Goal: Navigation & Orientation: Find specific page/section

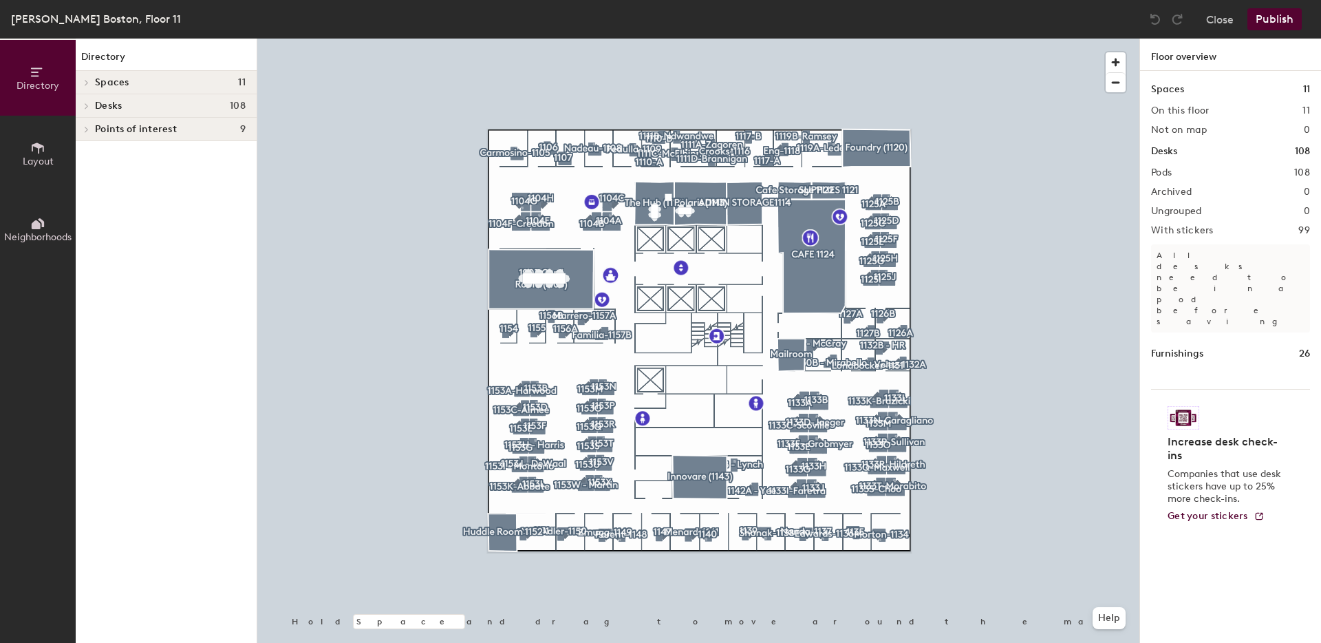
click at [95, 108] on span "Desks" at bounding box center [108, 105] width 27 height 11
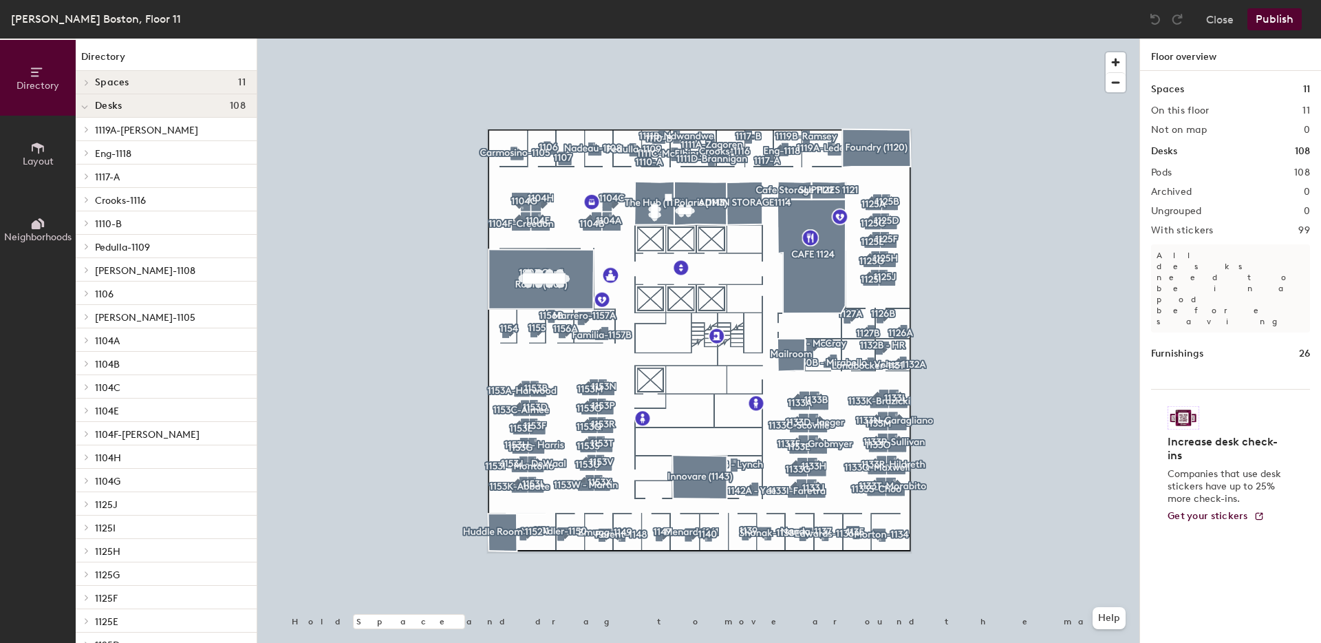
click at [121, 455] on p "1104H" at bounding box center [170, 457] width 151 height 18
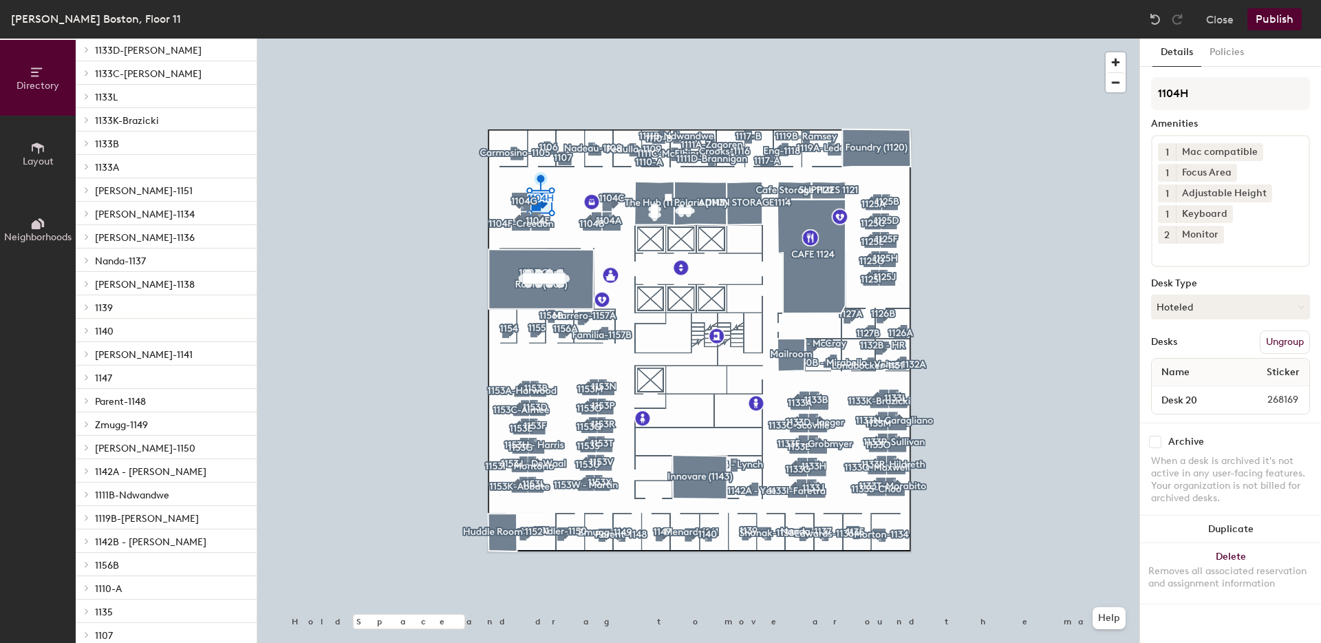
scroll to position [2030, 0]
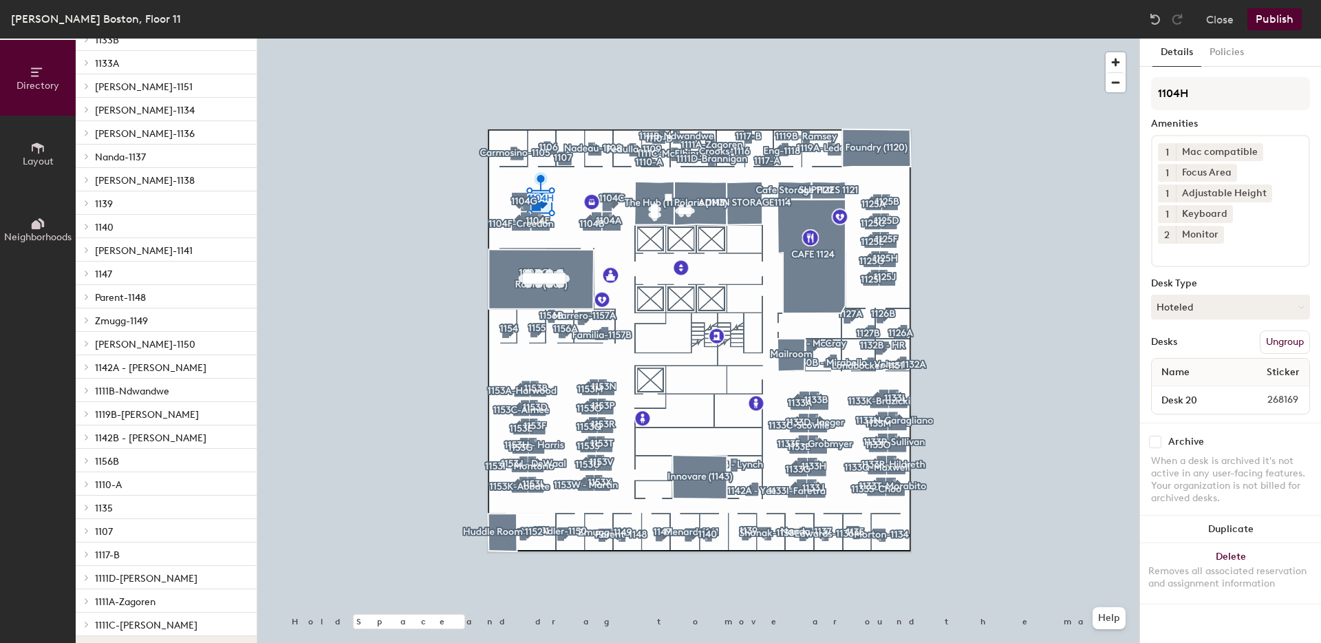
click at [122, 268] on p "1147" at bounding box center [170, 273] width 151 height 18
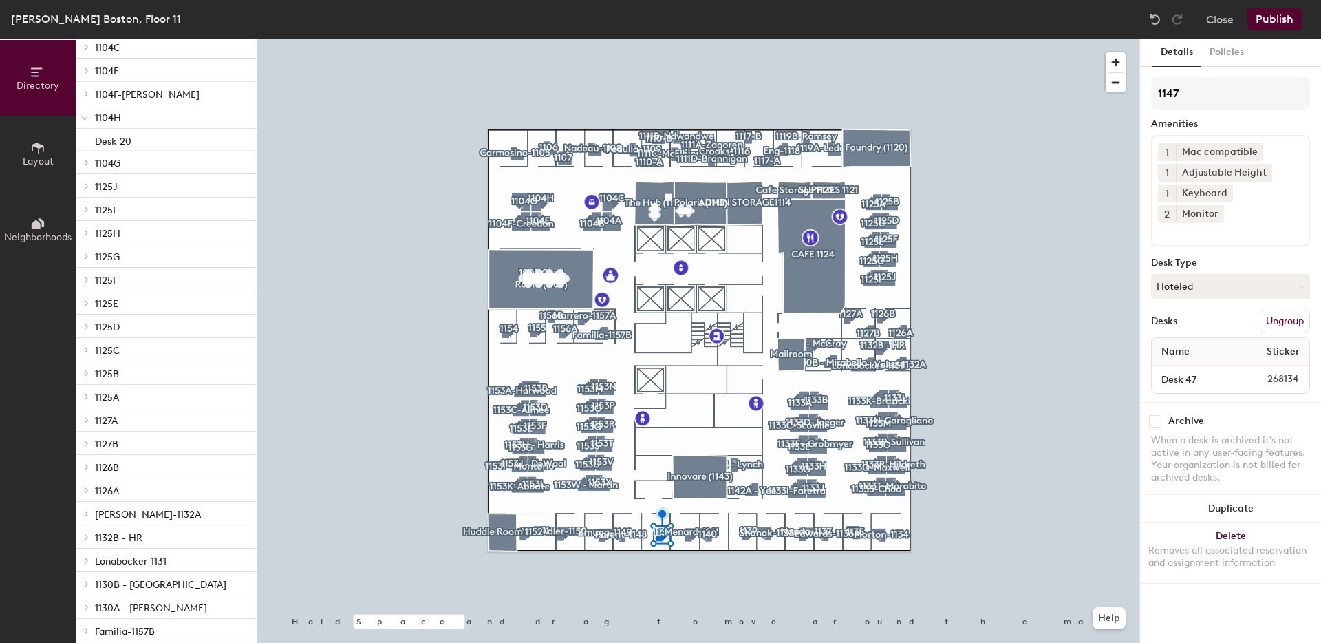
scroll to position [0, 0]
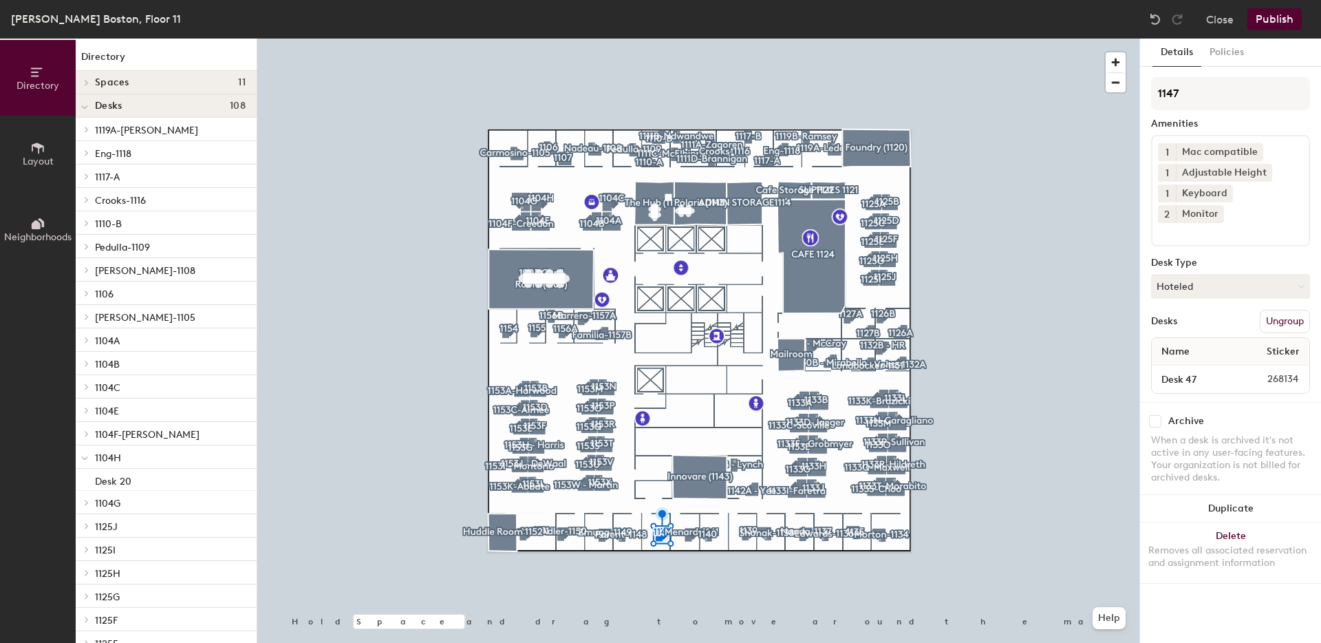
click at [115, 345] on span "1104A" at bounding box center [107, 341] width 25 height 12
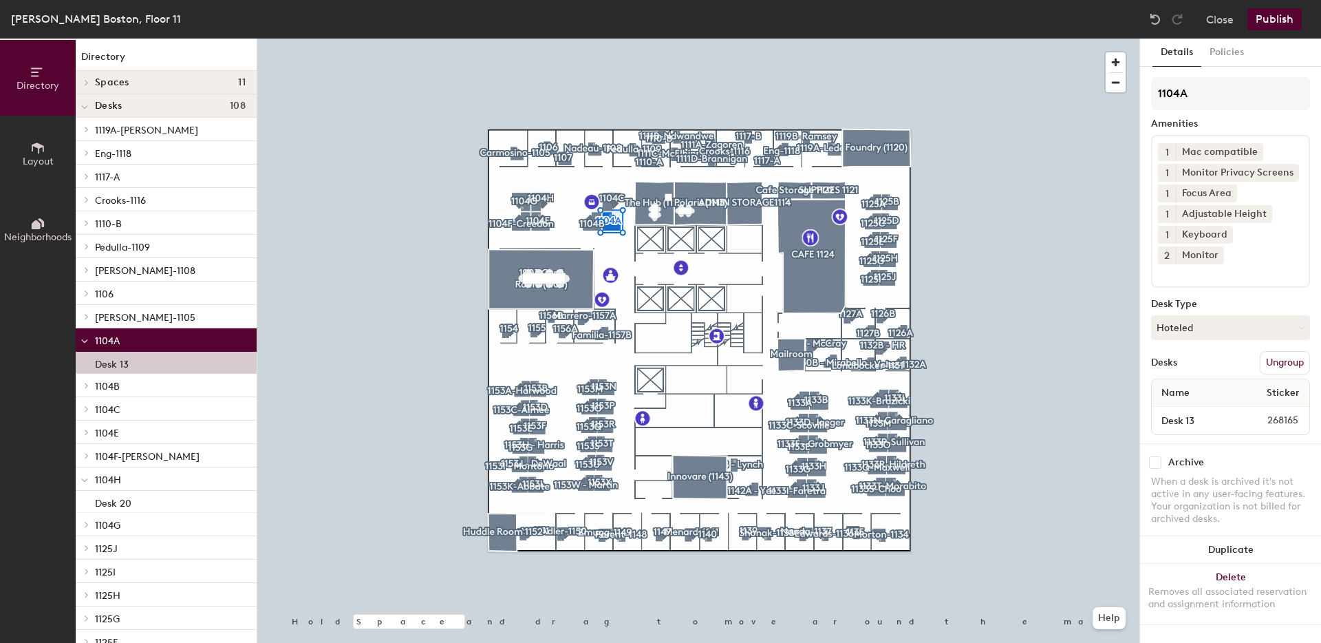
click at [146, 473] on p "1104H" at bounding box center [170, 479] width 151 height 18
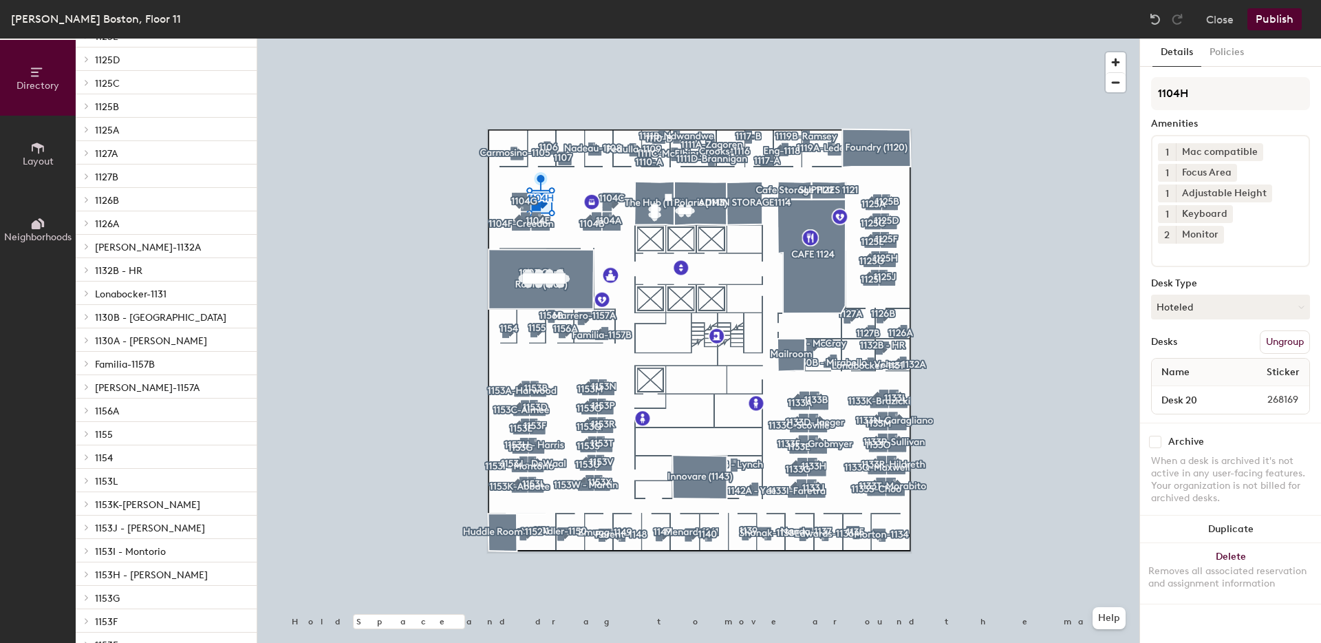
scroll to position [760, 0]
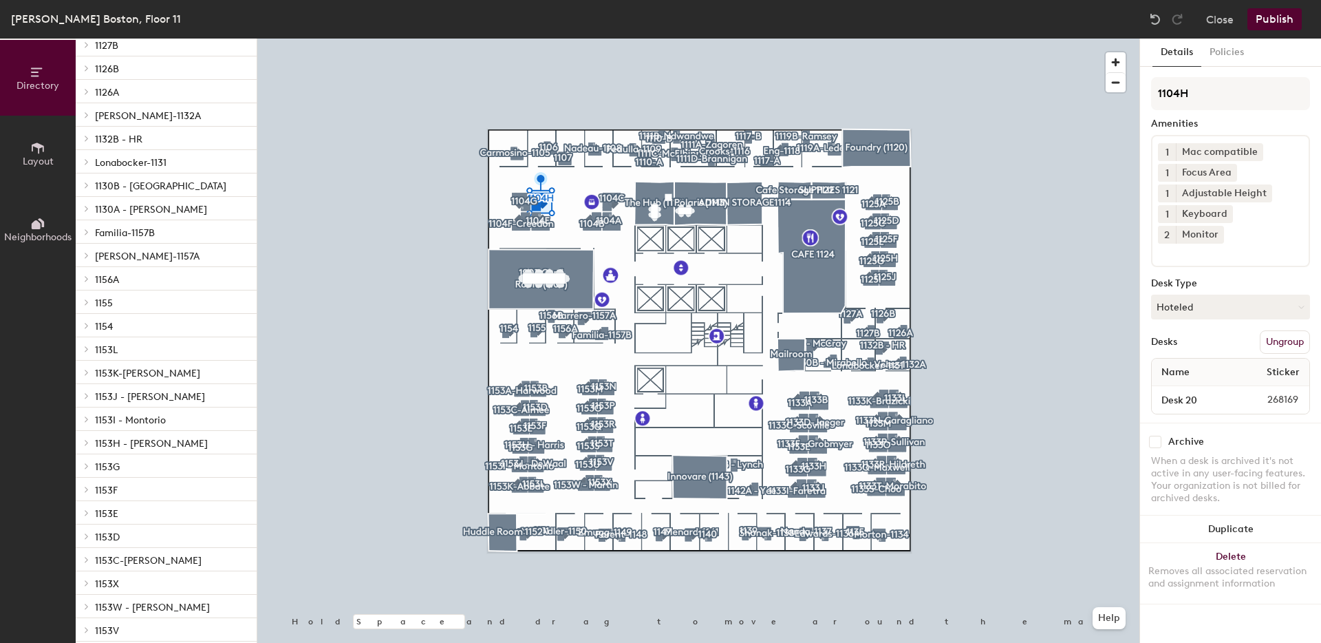
click at [129, 141] on span "1132B - HR" at bounding box center [118, 139] width 47 height 12
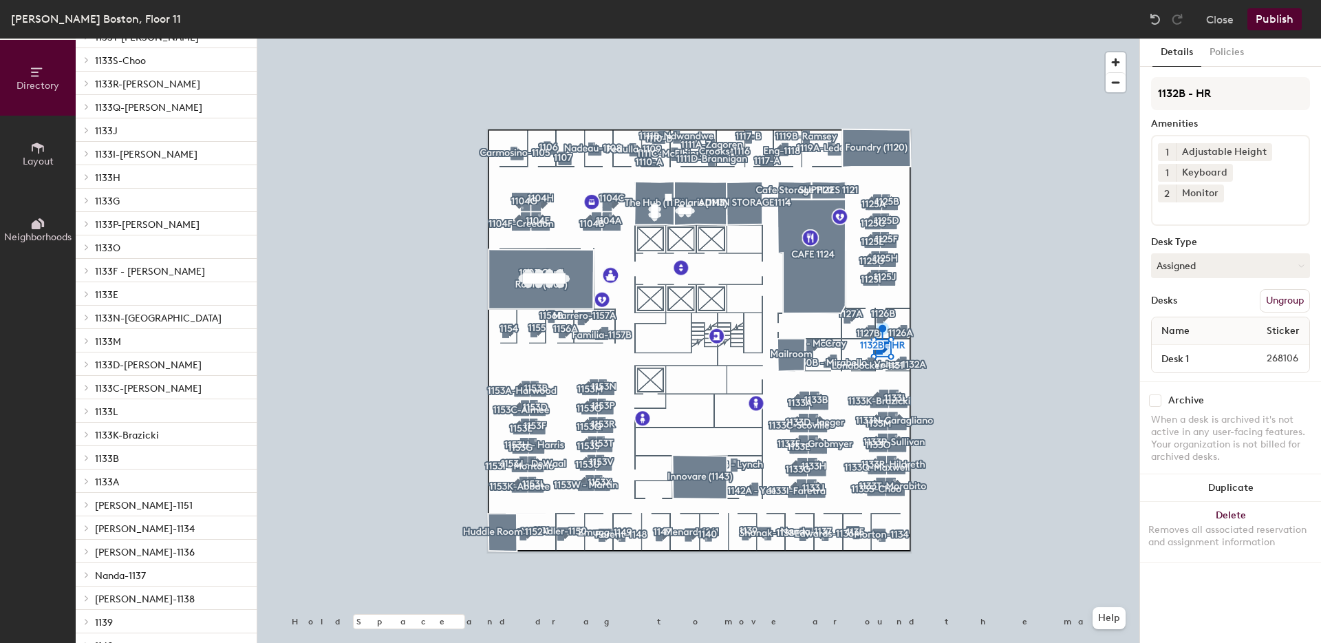
scroll to position [1699, 0]
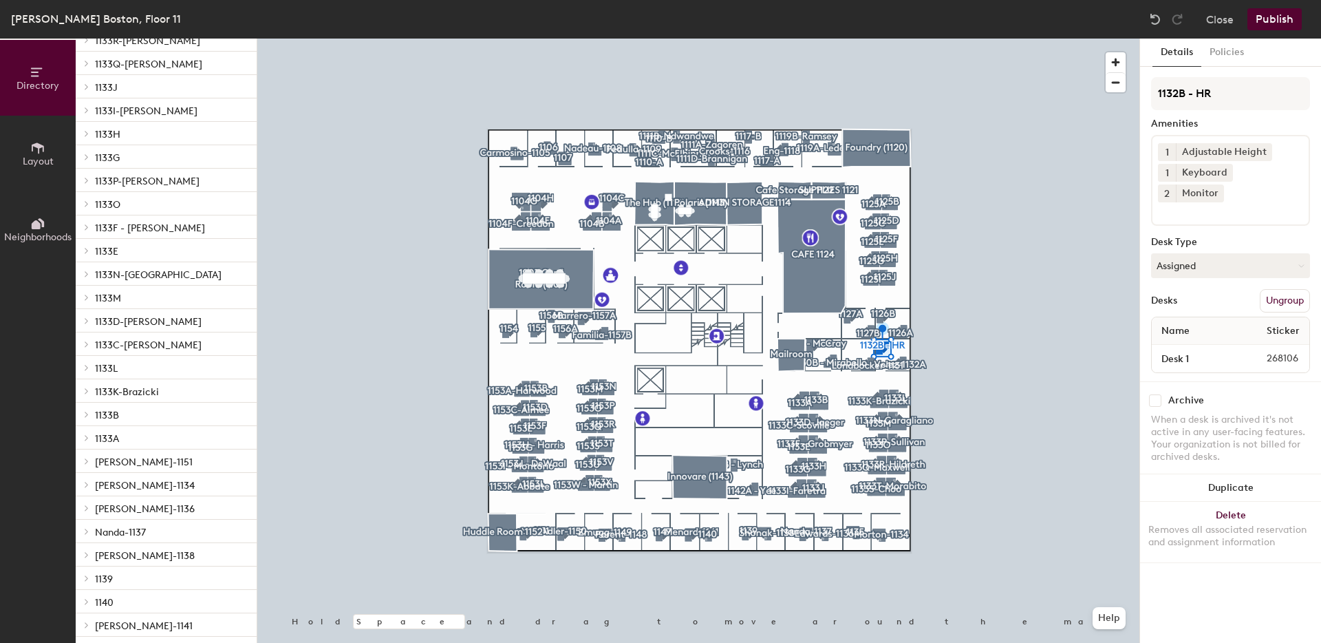
click at [140, 585] on p "1139" at bounding box center [170, 578] width 151 height 18
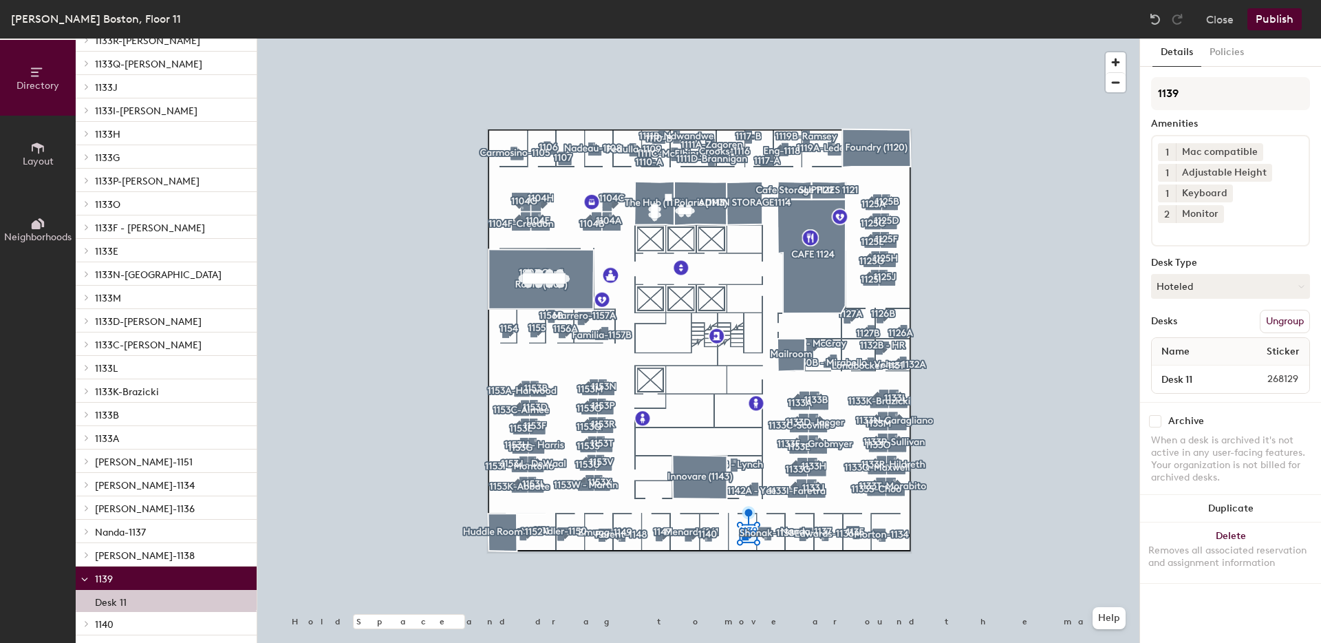
click at [138, 620] on p "1140" at bounding box center [170, 623] width 151 height 18
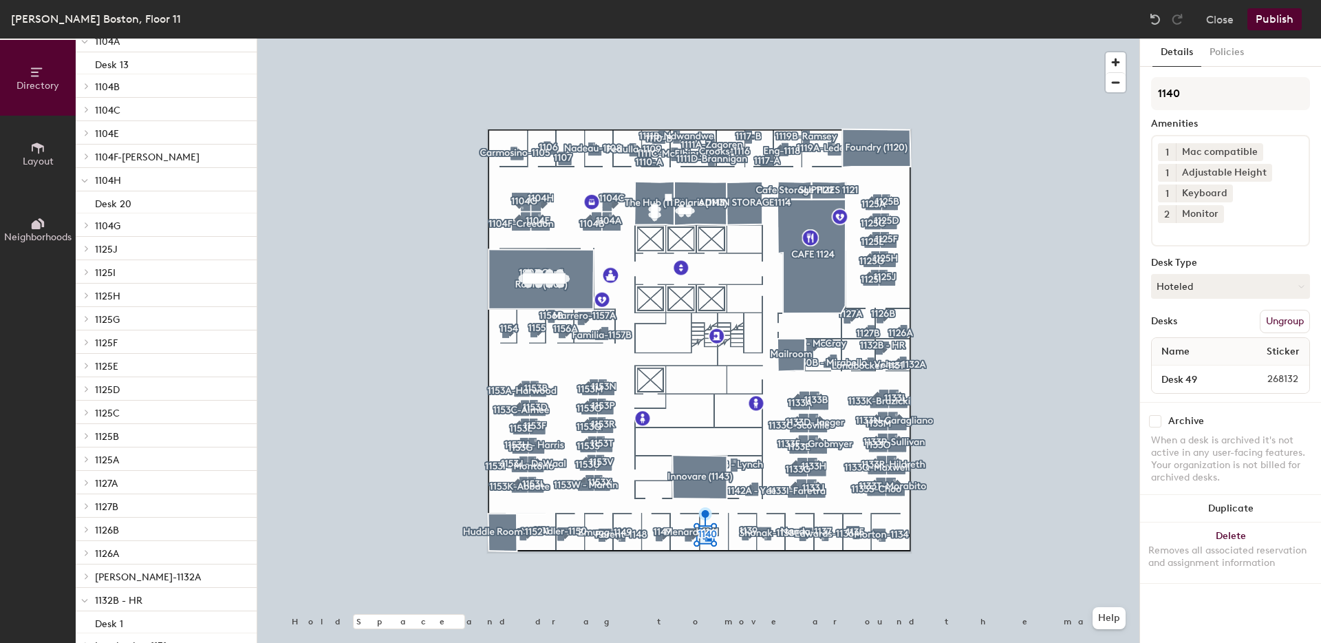
scroll to position [3, 0]
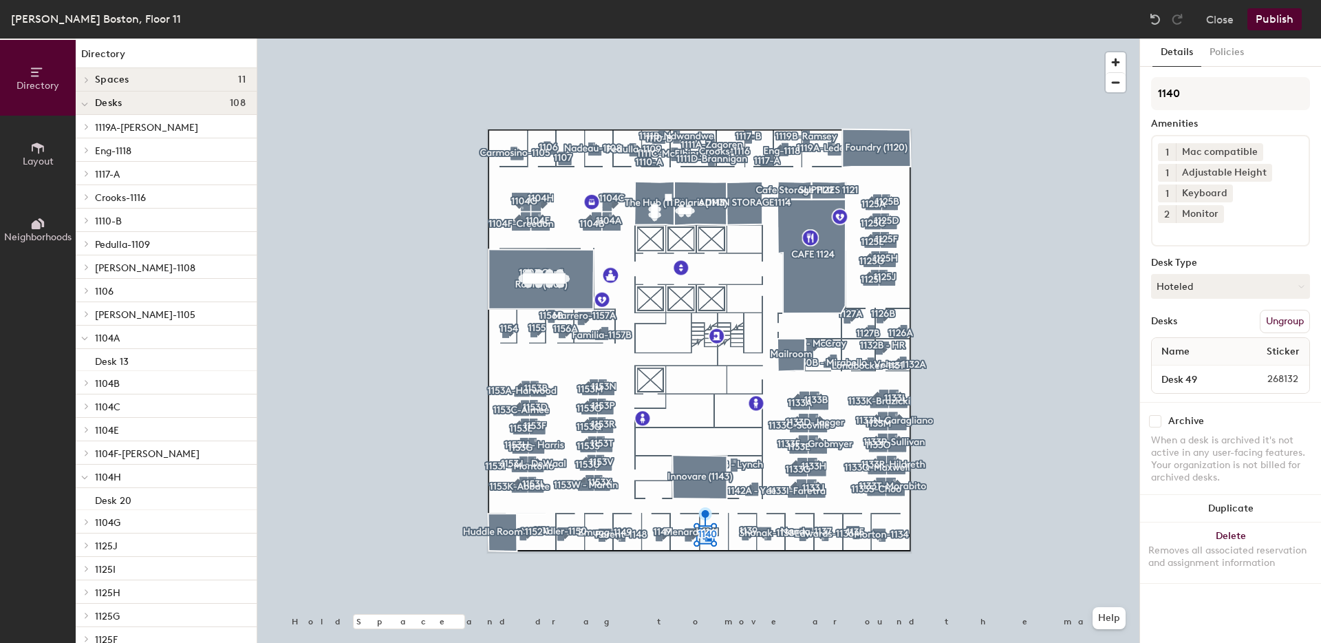
click at [171, 172] on p "1117-A" at bounding box center [170, 173] width 151 height 18
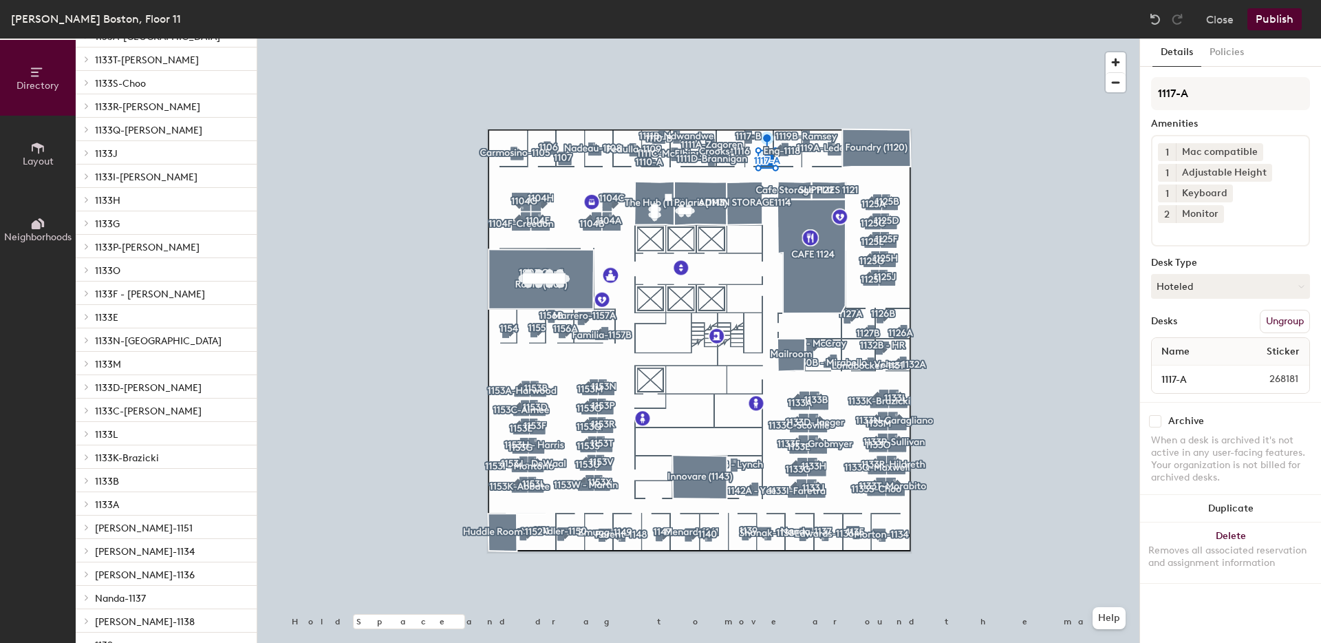
scroll to position [1656, 0]
click at [124, 82] on span "1133S-Choo" at bounding box center [120, 83] width 51 height 12
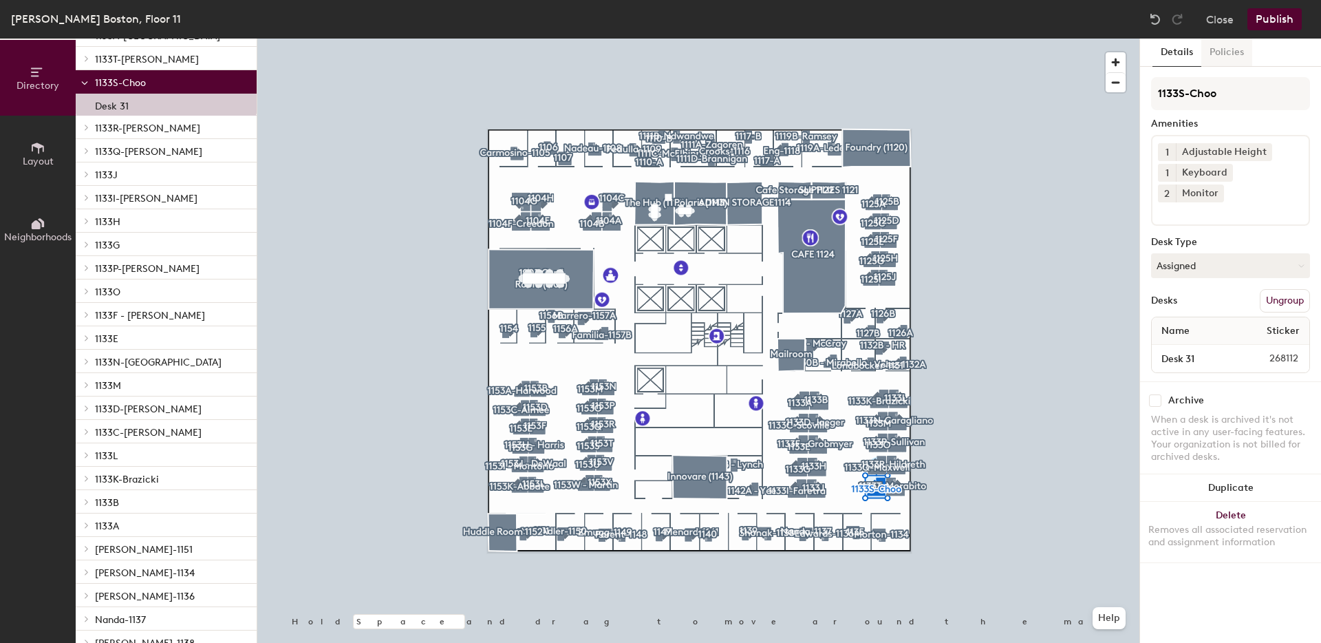
click at [1218, 47] on button "Policies" at bounding box center [1226, 53] width 51 height 28
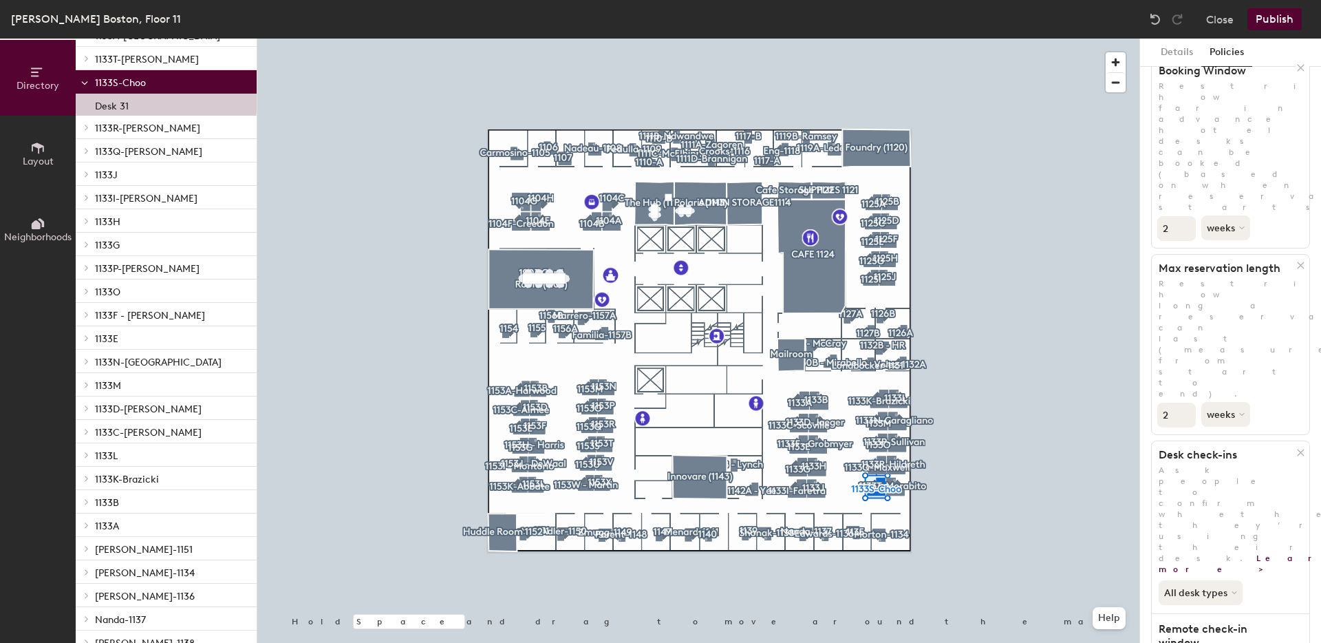
scroll to position [122, 0]
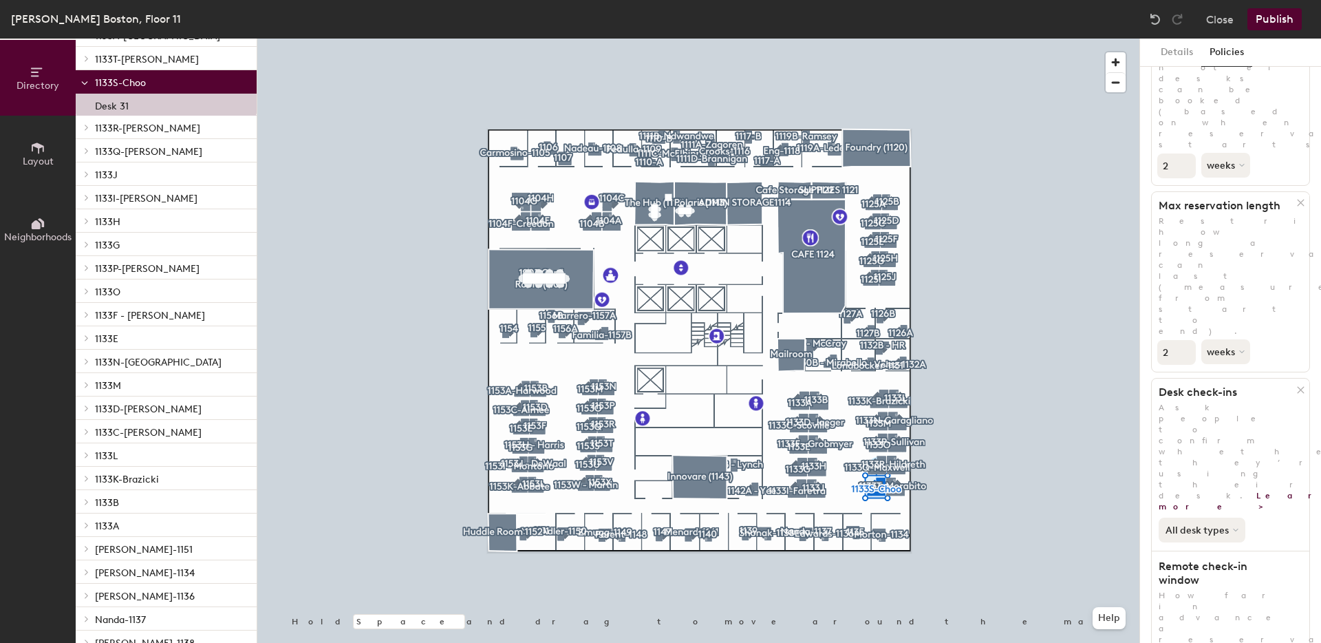
click at [1218, 517] on button "All desk types" at bounding box center [1201, 529] width 87 height 25
click at [1227, 402] on p "Ask people to confirm whether they’re using their desk. Learn more >" at bounding box center [1231, 457] width 158 height 110
click at [1276, 512] on div "All desk types" at bounding box center [1231, 527] width 158 height 30
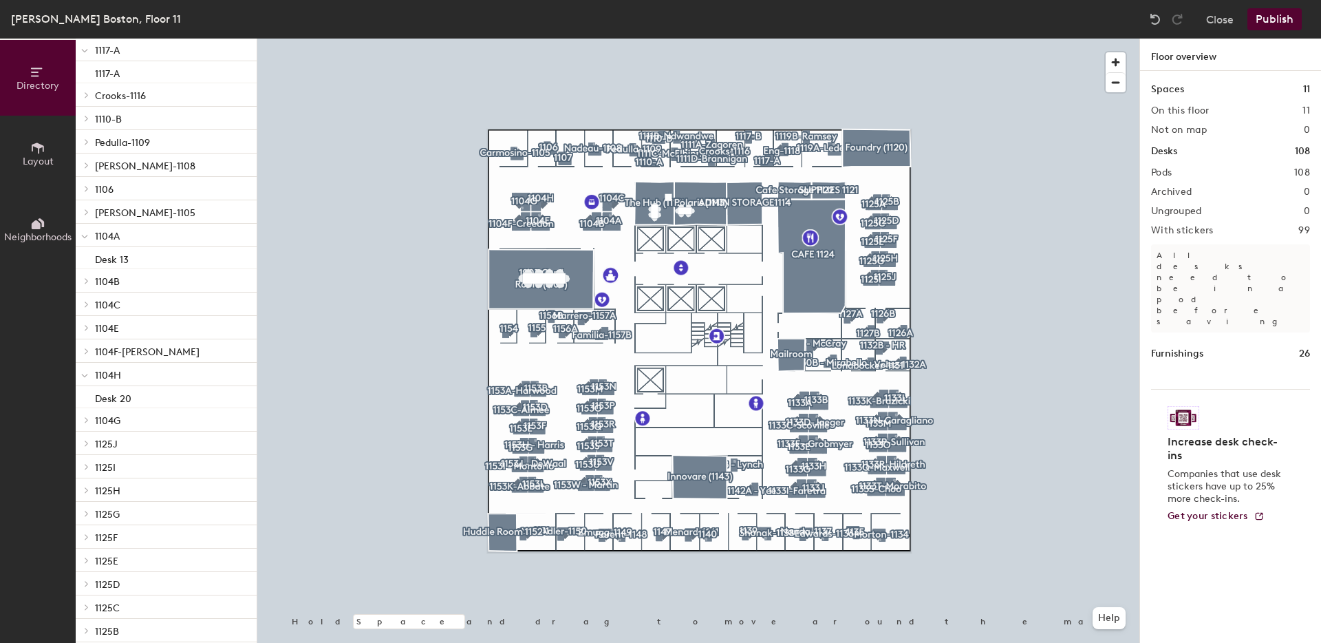
scroll to position [34, 0]
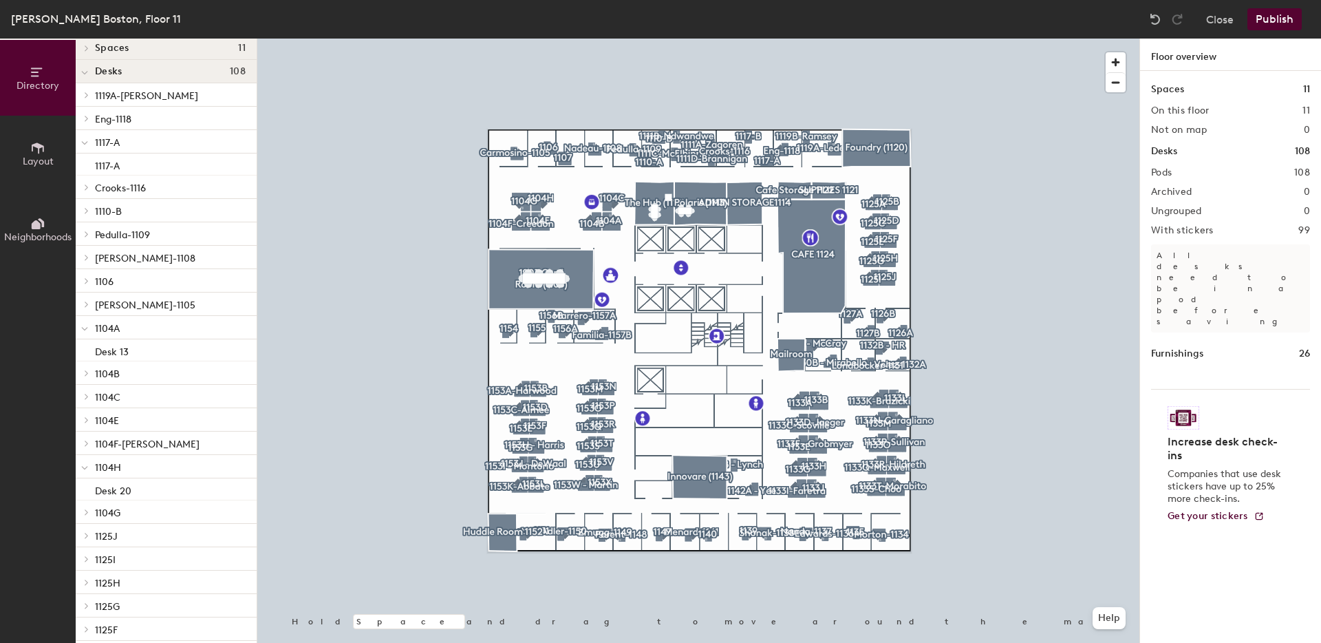
click at [143, 118] on p "Eng-1118" at bounding box center [170, 118] width 151 height 18
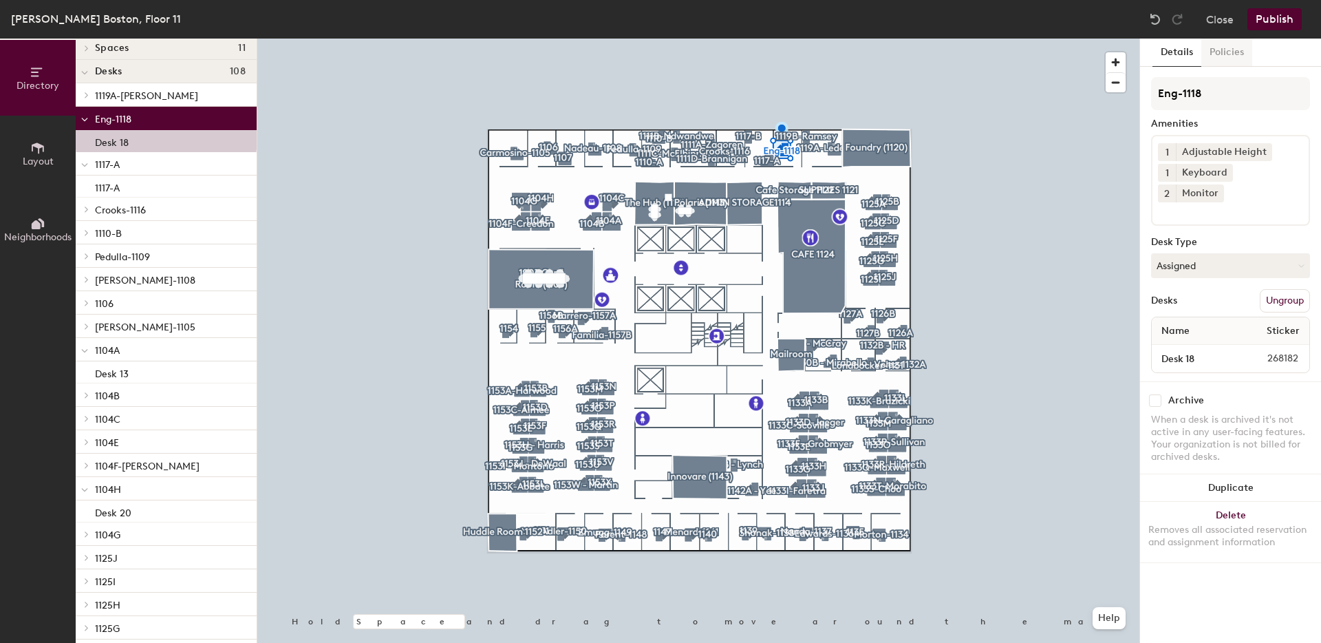
click at [1232, 47] on button "Policies" at bounding box center [1226, 53] width 51 height 28
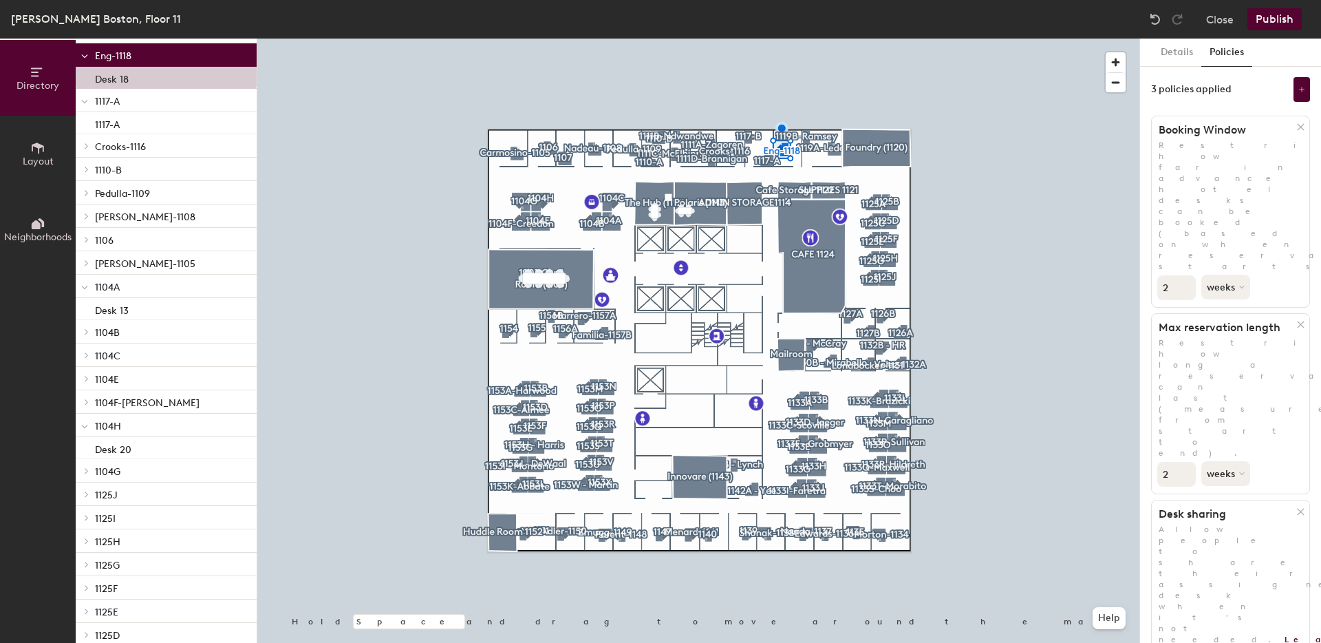
scroll to position [0, 0]
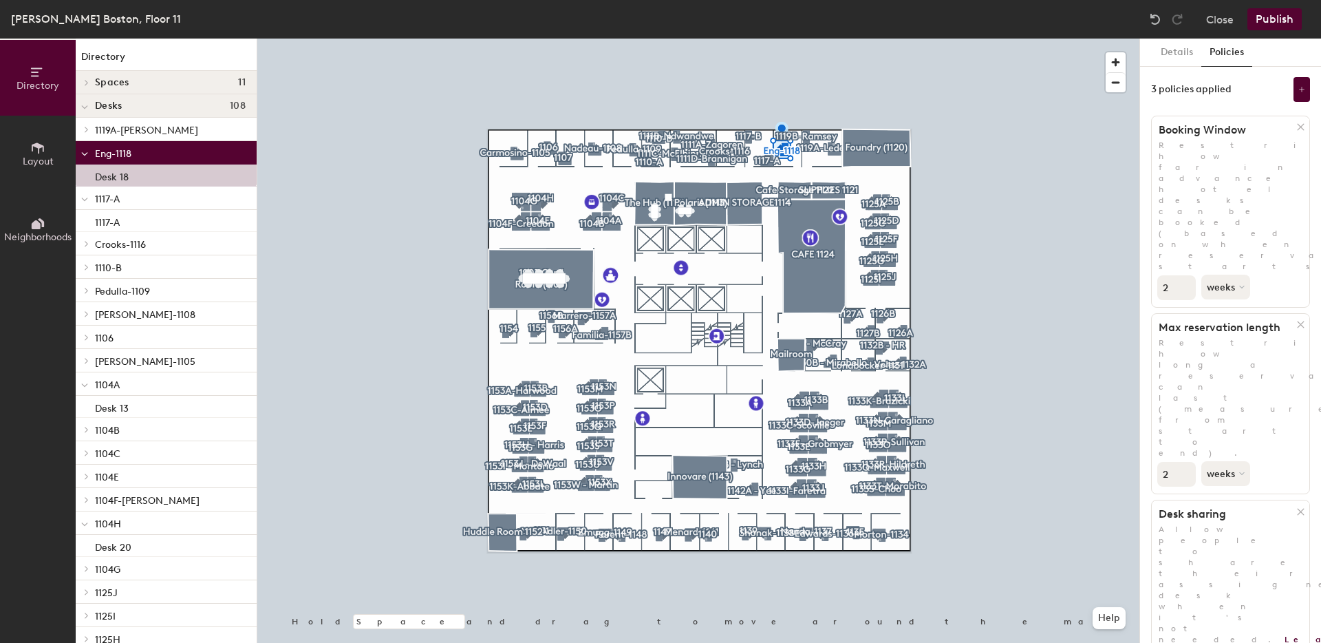
click at [80, 149] on div at bounding box center [85, 152] width 18 height 23
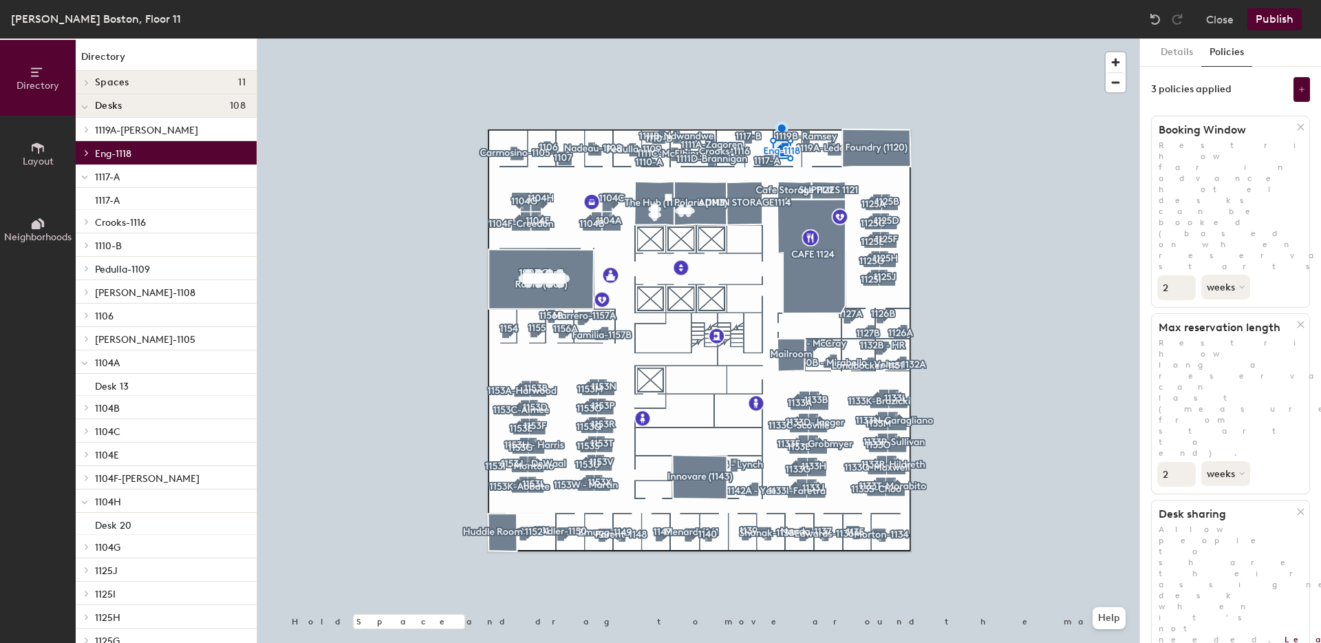
click at [89, 176] on div at bounding box center [85, 175] width 18 height 23
click at [85, 338] on icon at bounding box center [84, 341] width 7 height 6
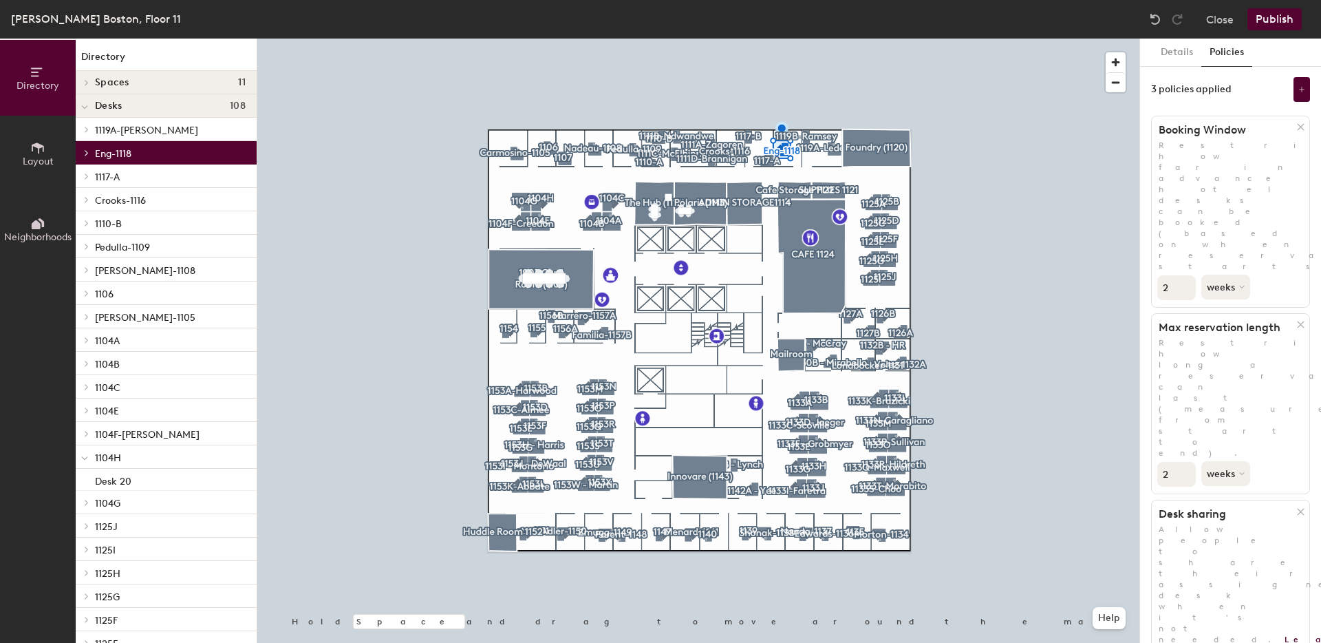
click at [87, 457] on icon at bounding box center [84, 458] width 7 height 6
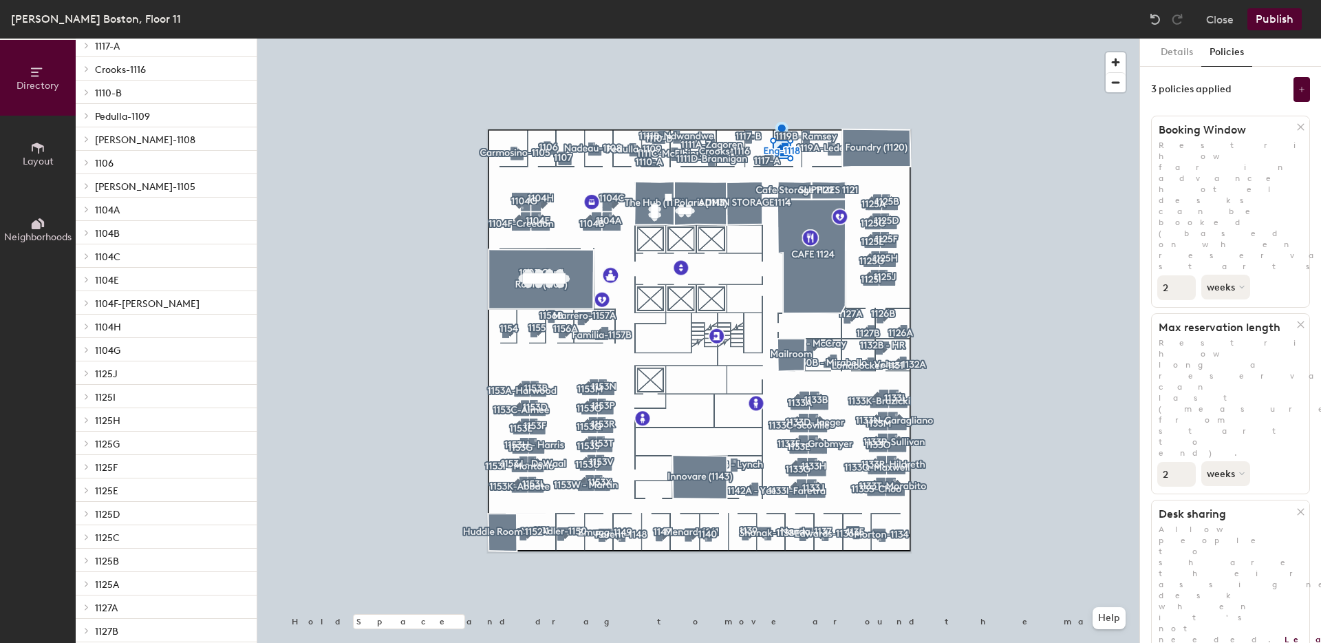
scroll to position [425, 0]
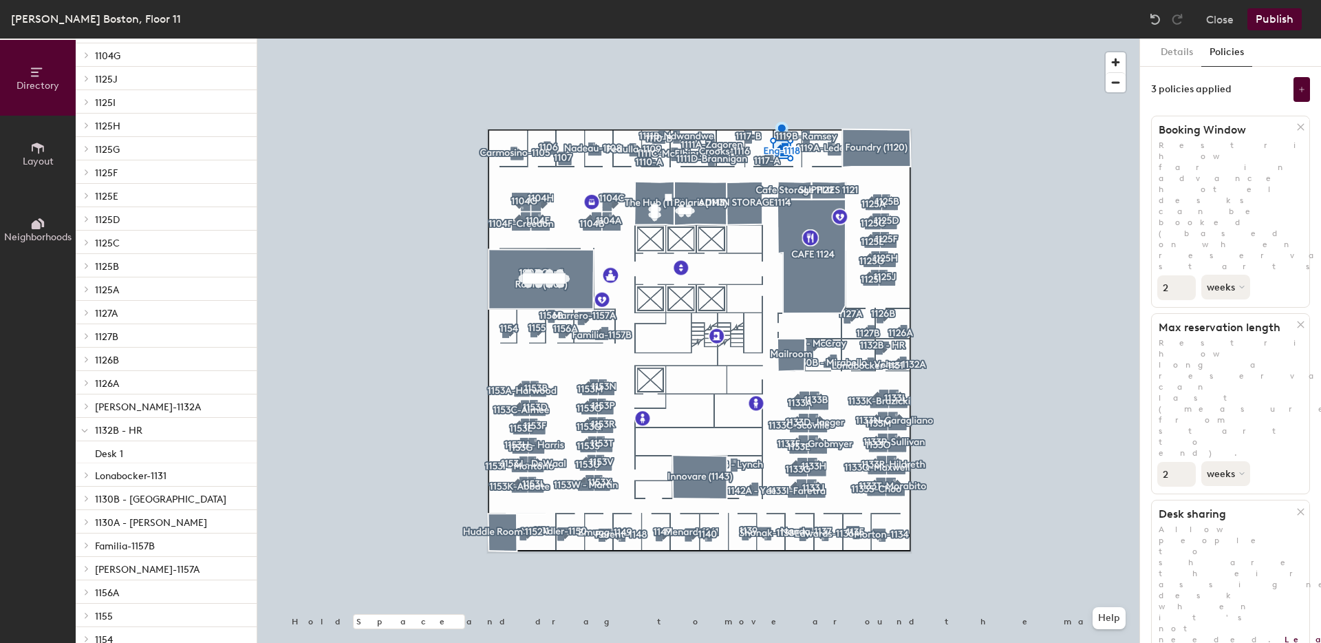
click at [89, 431] on div at bounding box center [85, 429] width 18 height 23
click at [87, 407] on icon at bounding box center [86, 406] width 3 height 6
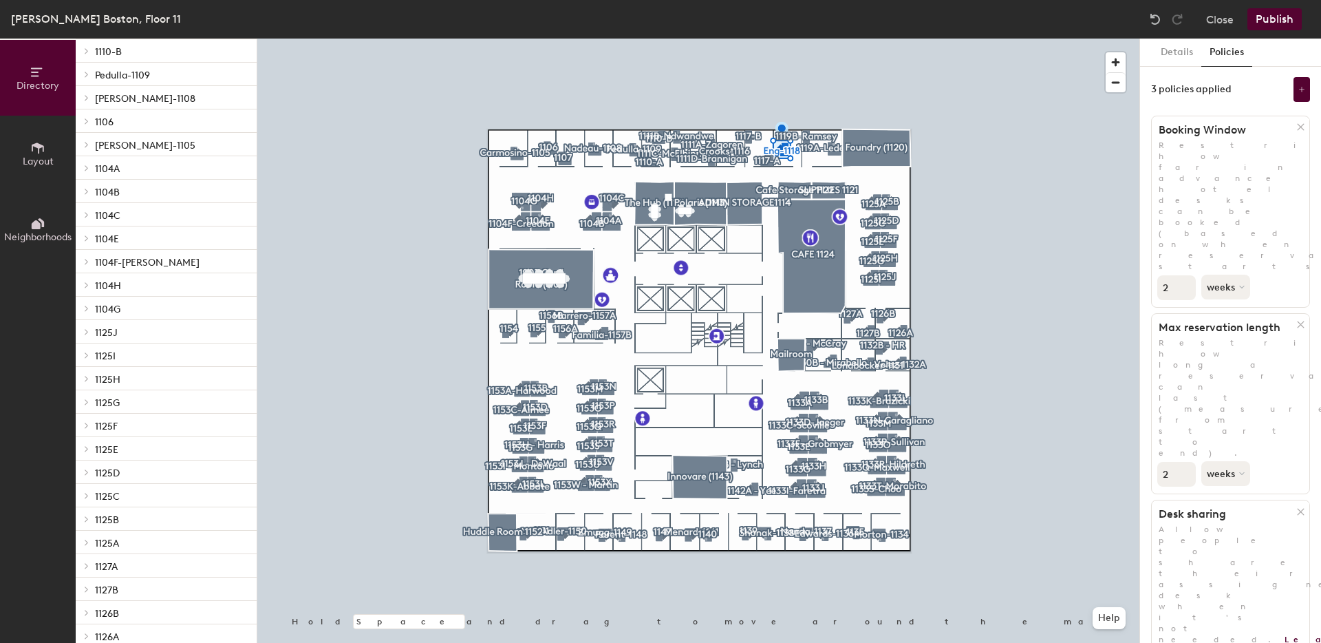
scroll to position [173, 0]
click at [1207, 17] on button "Close" at bounding box center [1220, 19] width 28 height 22
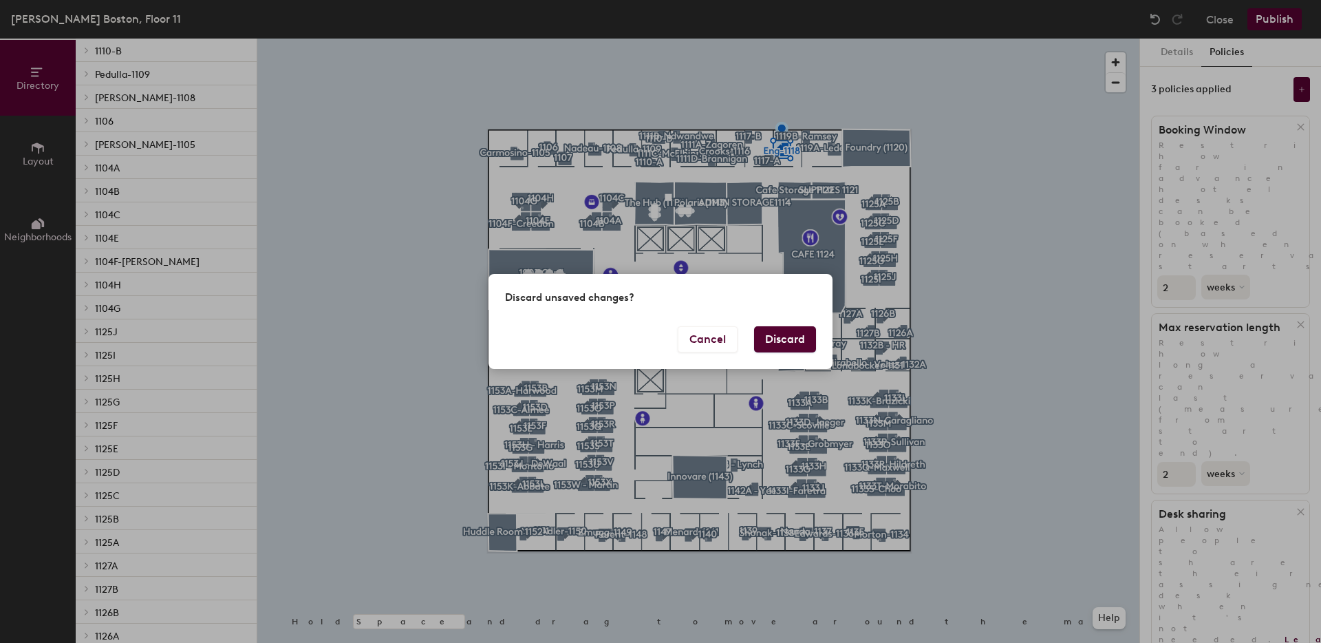
click at [765, 334] on button "Discard" at bounding box center [785, 339] width 62 height 26
